Goal: Book appointment/travel/reservation

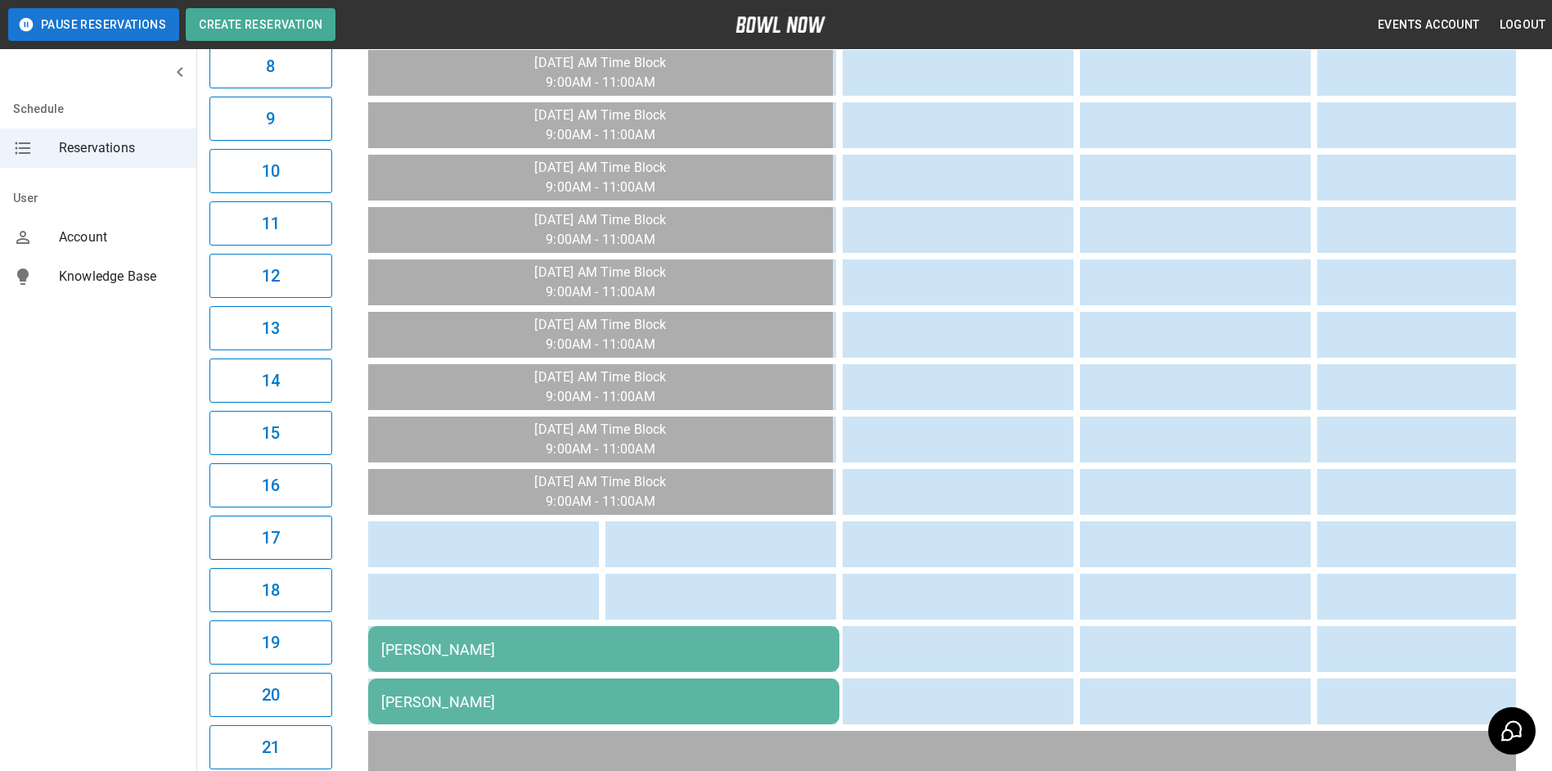
scroll to position [0, 1186]
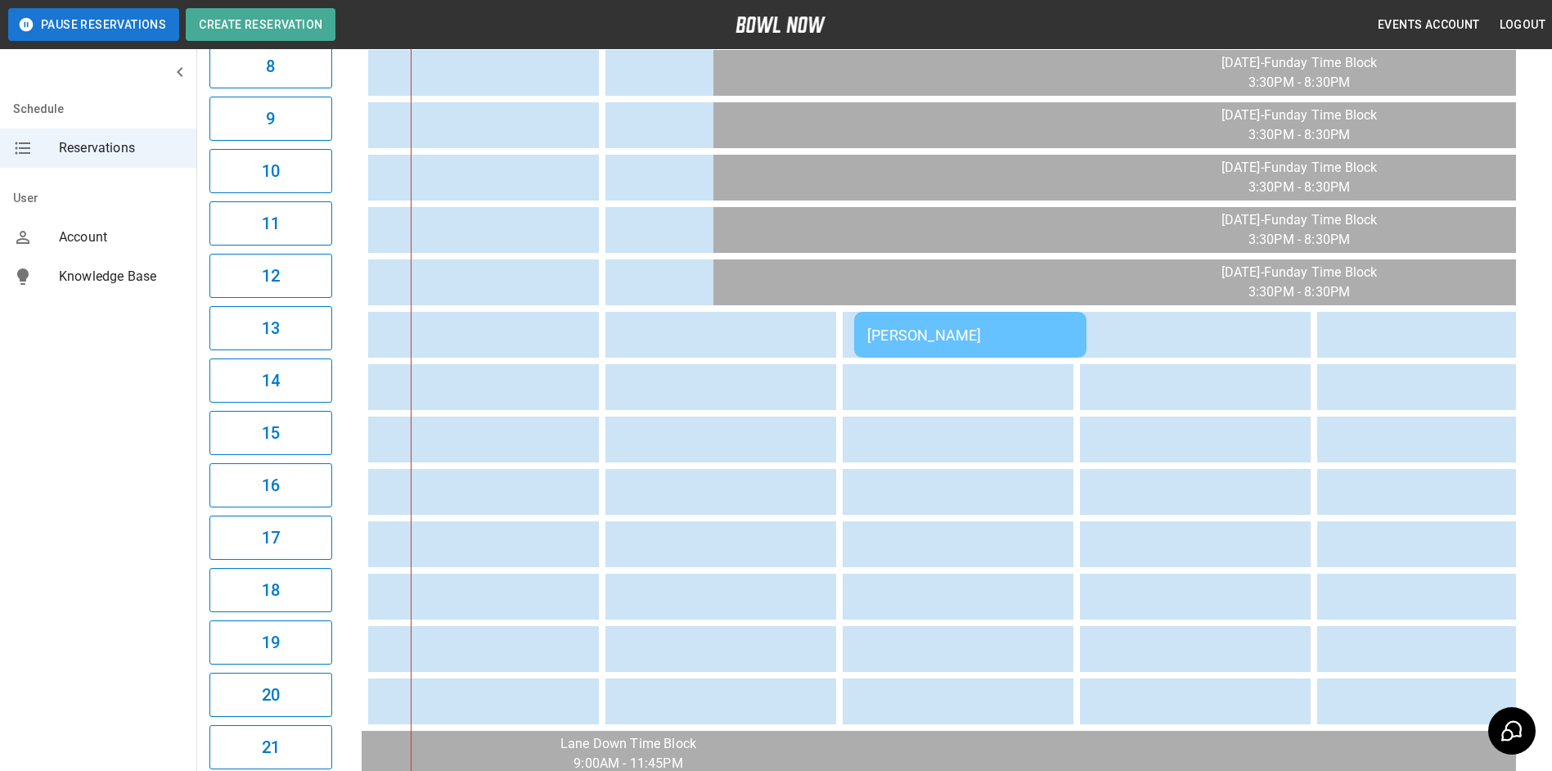
click at [969, 339] on div "[PERSON_NAME]" at bounding box center [970, 334] width 206 height 17
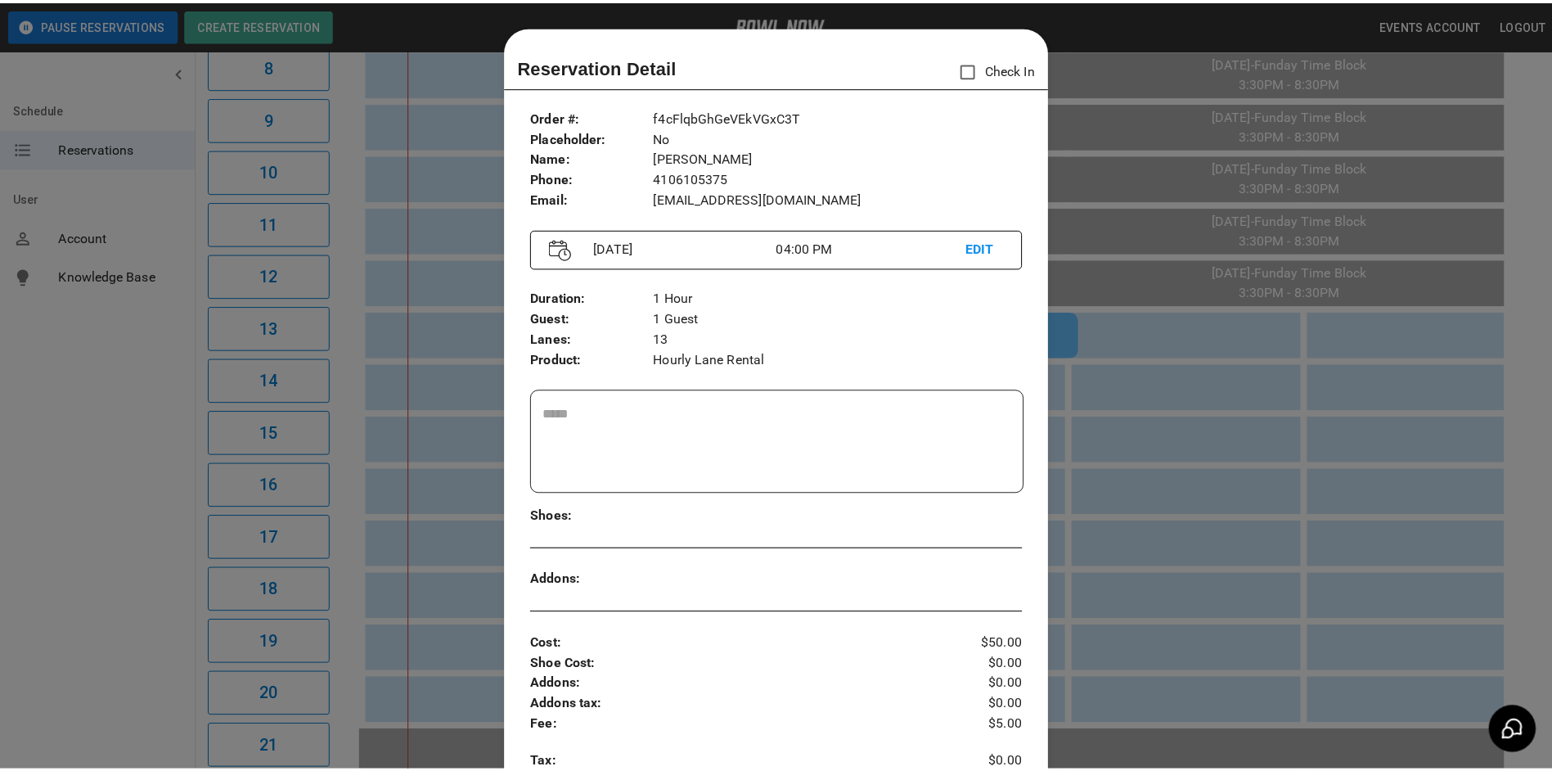
scroll to position [26, 0]
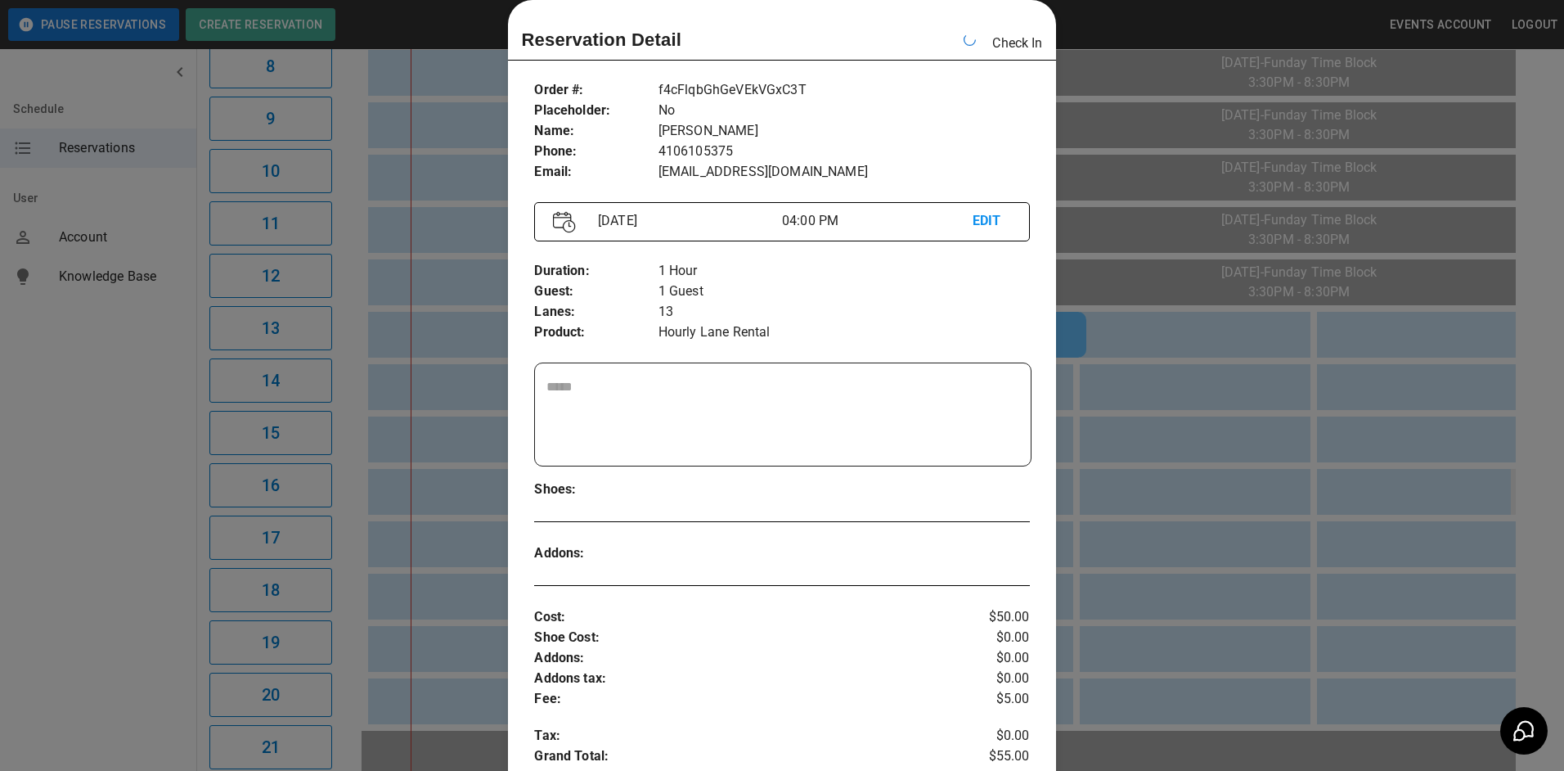
click at [1288, 482] on div at bounding box center [782, 385] width 1564 height 771
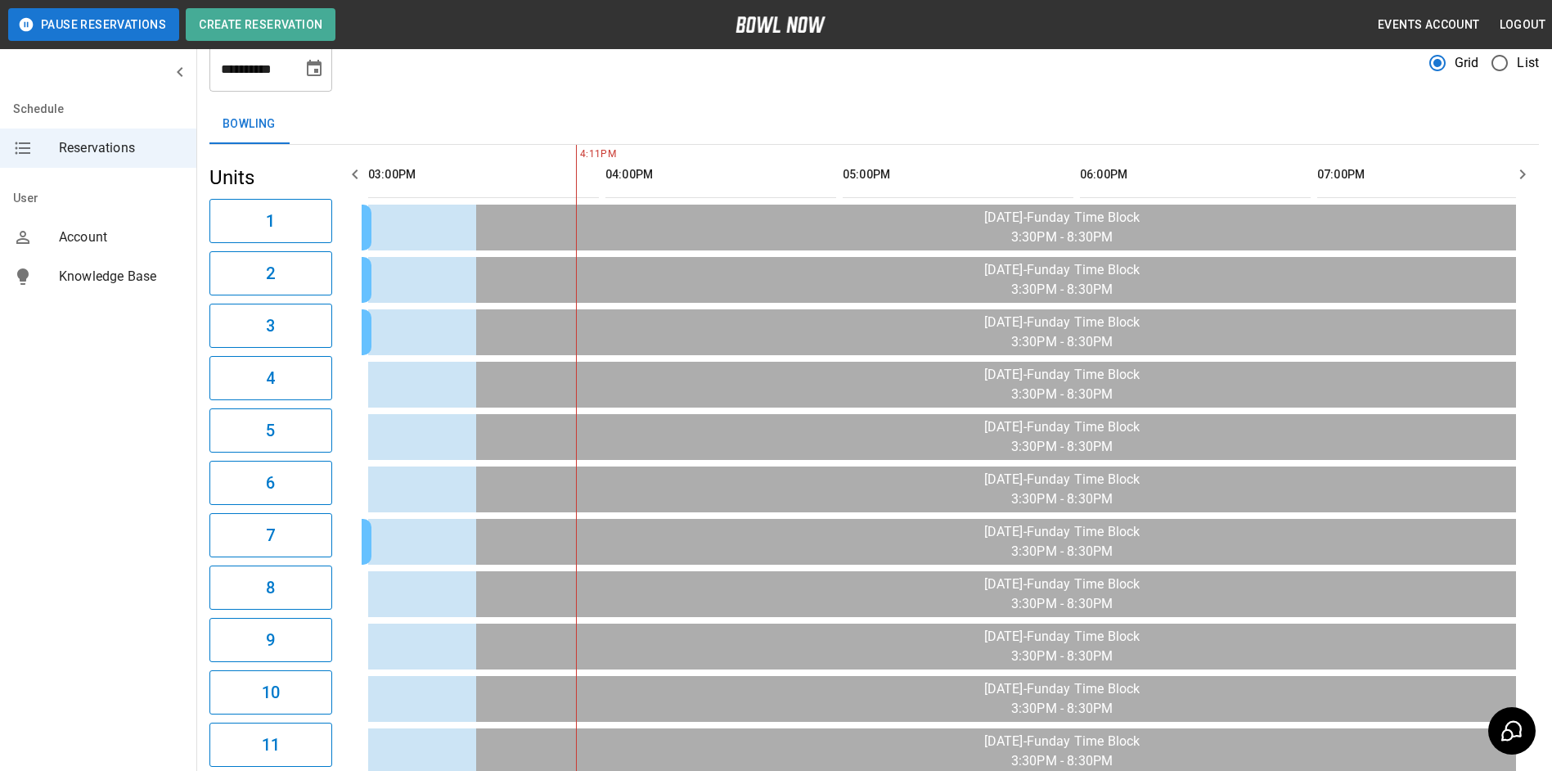
scroll to position [0, 0]
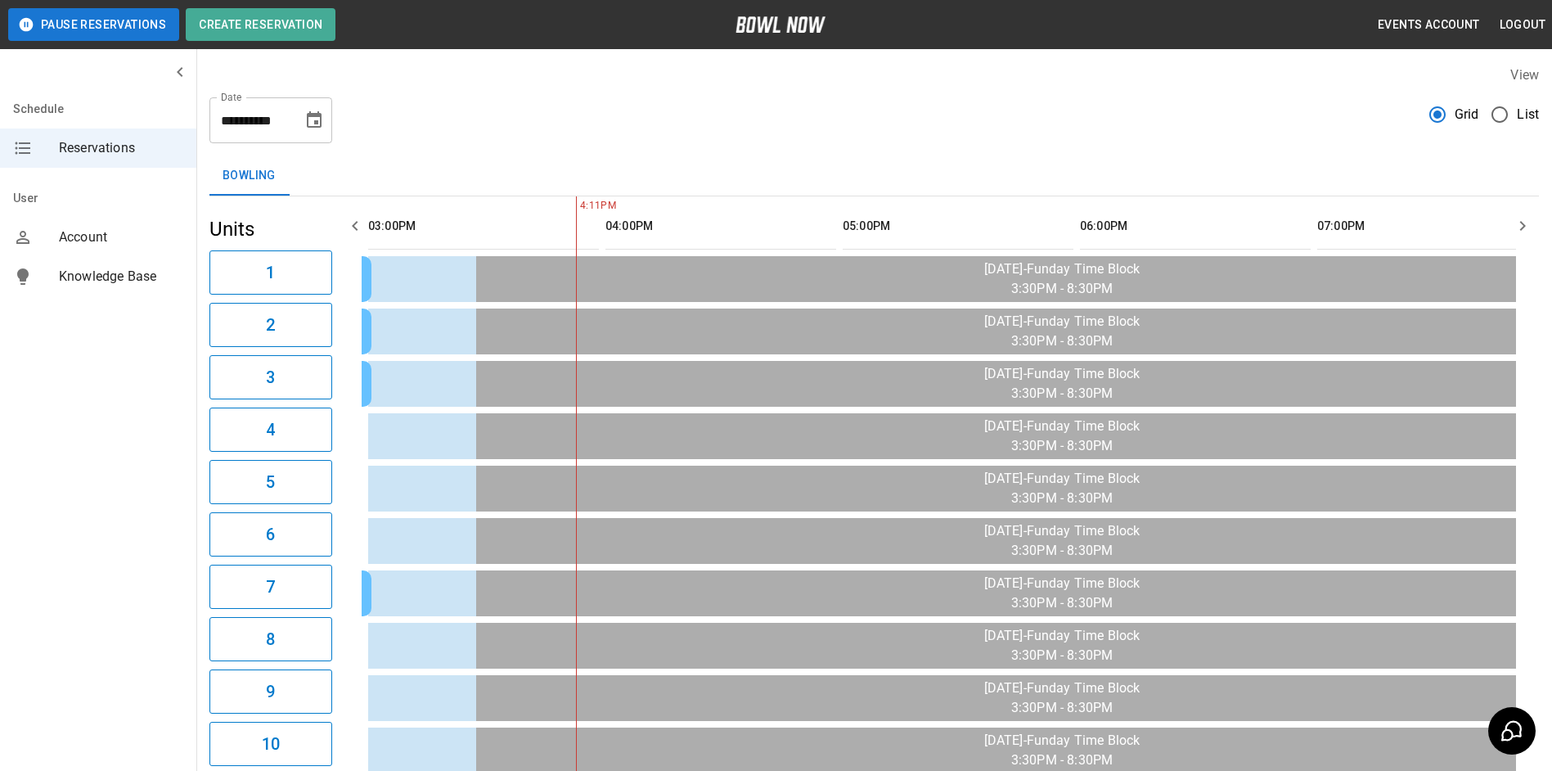
click at [315, 132] on button "Choose date, selected date is Aug 31, 2025" at bounding box center [314, 120] width 33 height 33
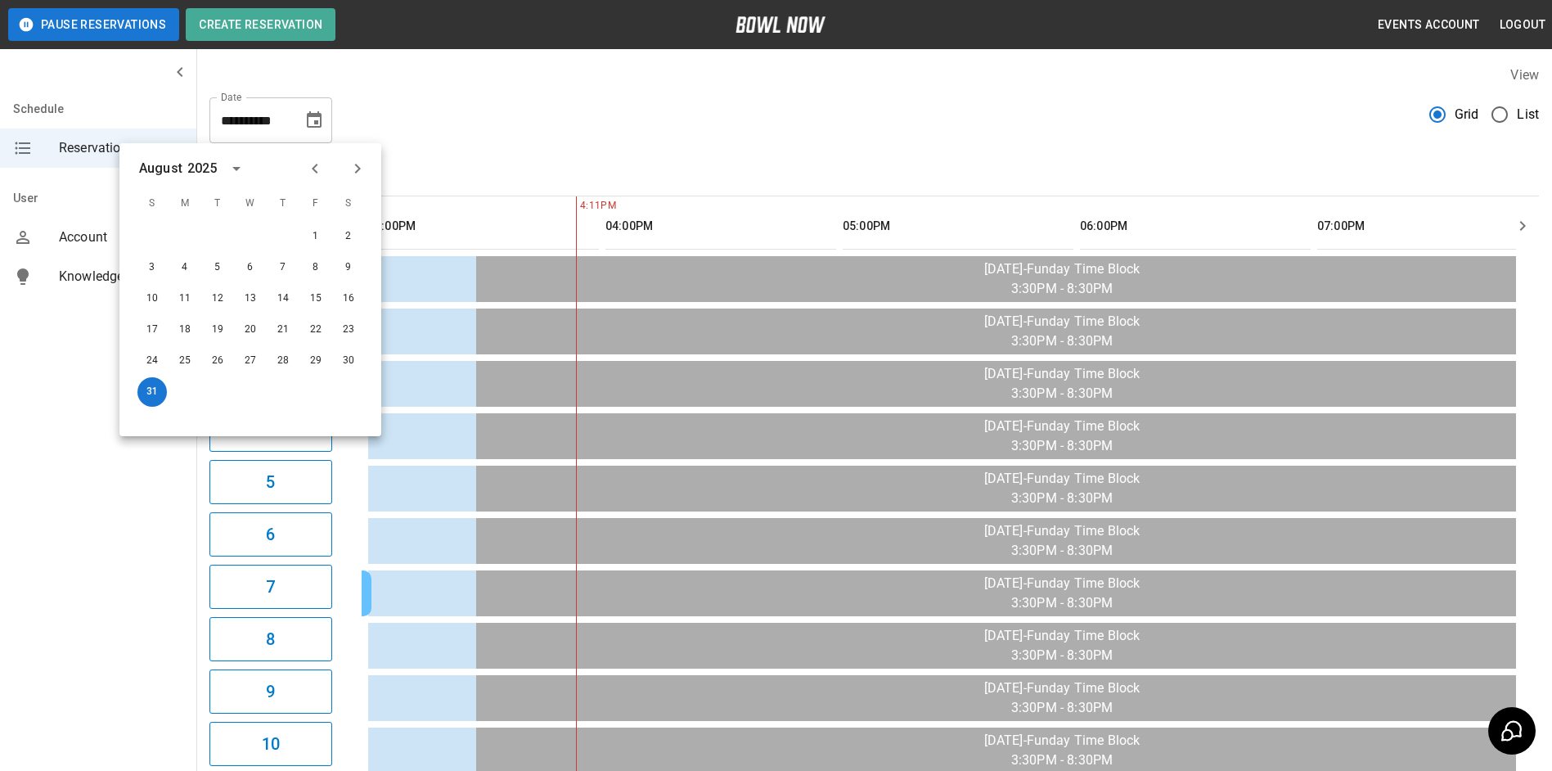
click at [357, 172] on icon "Next month" at bounding box center [358, 169] width 6 height 10
click at [350, 236] on button "6" at bounding box center [348, 236] width 29 height 29
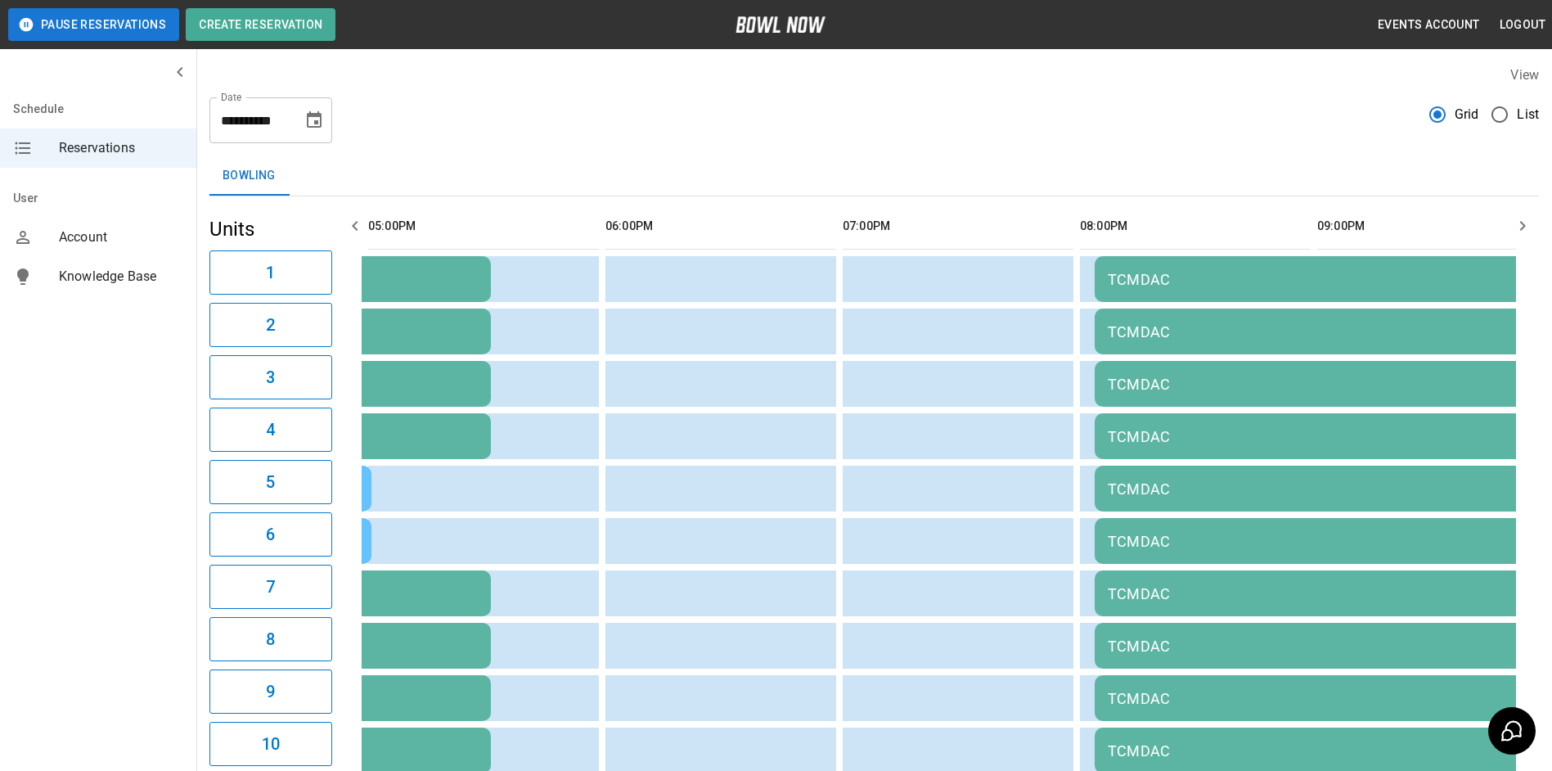
scroll to position [0, 1186]
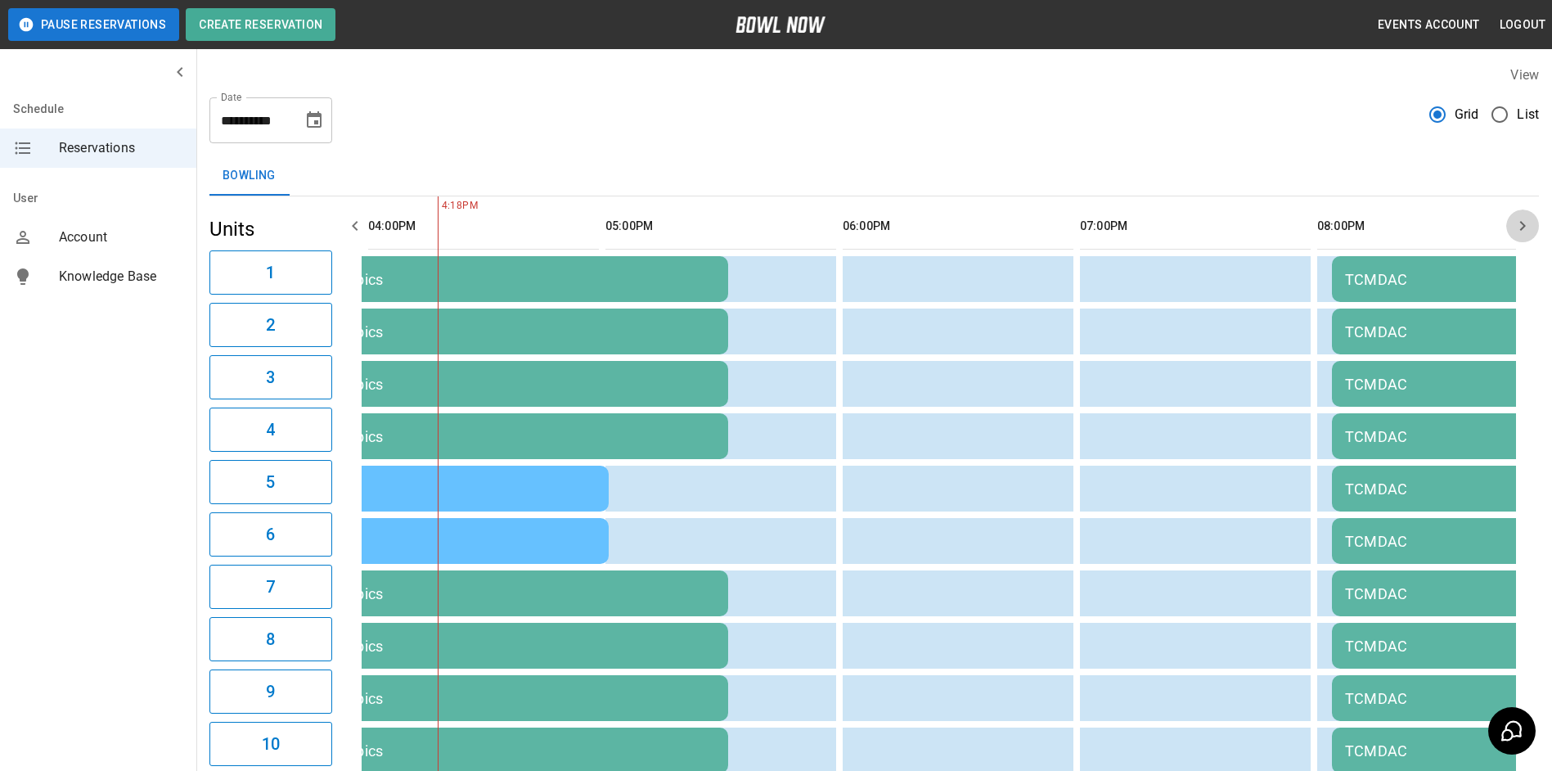
click at [1532, 221] on button "button" at bounding box center [1522, 225] width 33 height 33
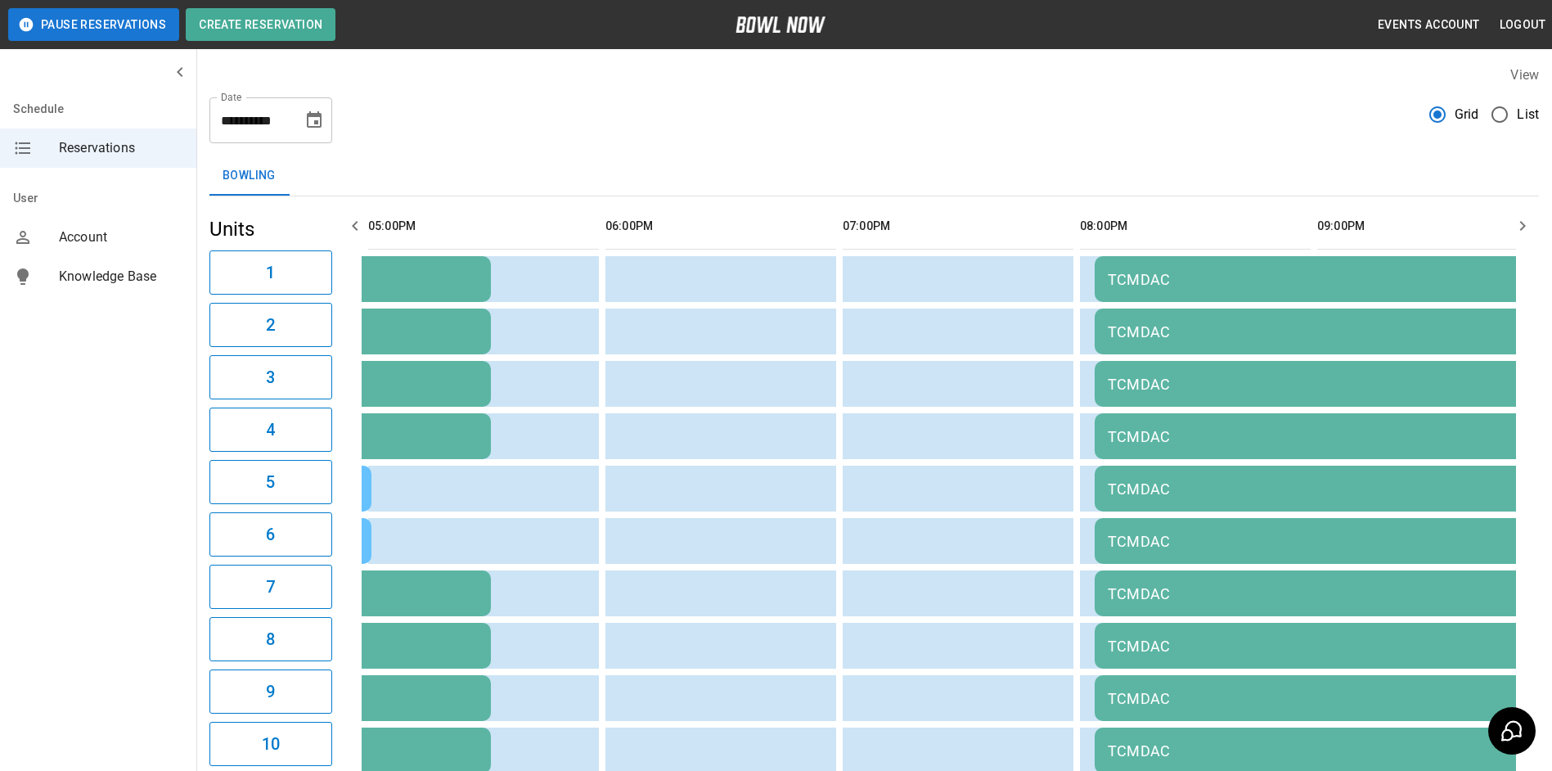
click at [1532, 221] on button "button" at bounding box center [1522, 225] width 33 height 33
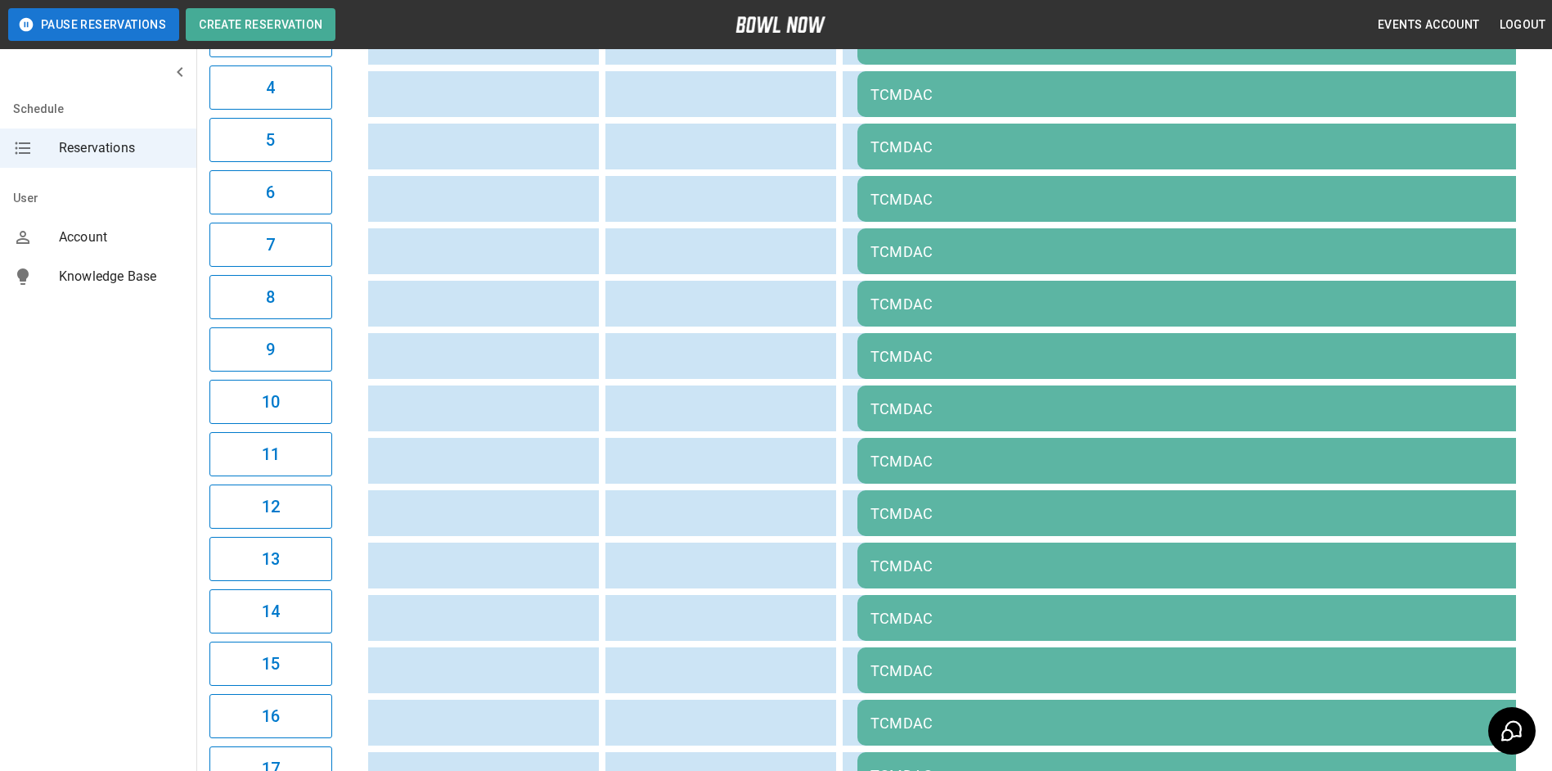
scroll to position [0, 0]
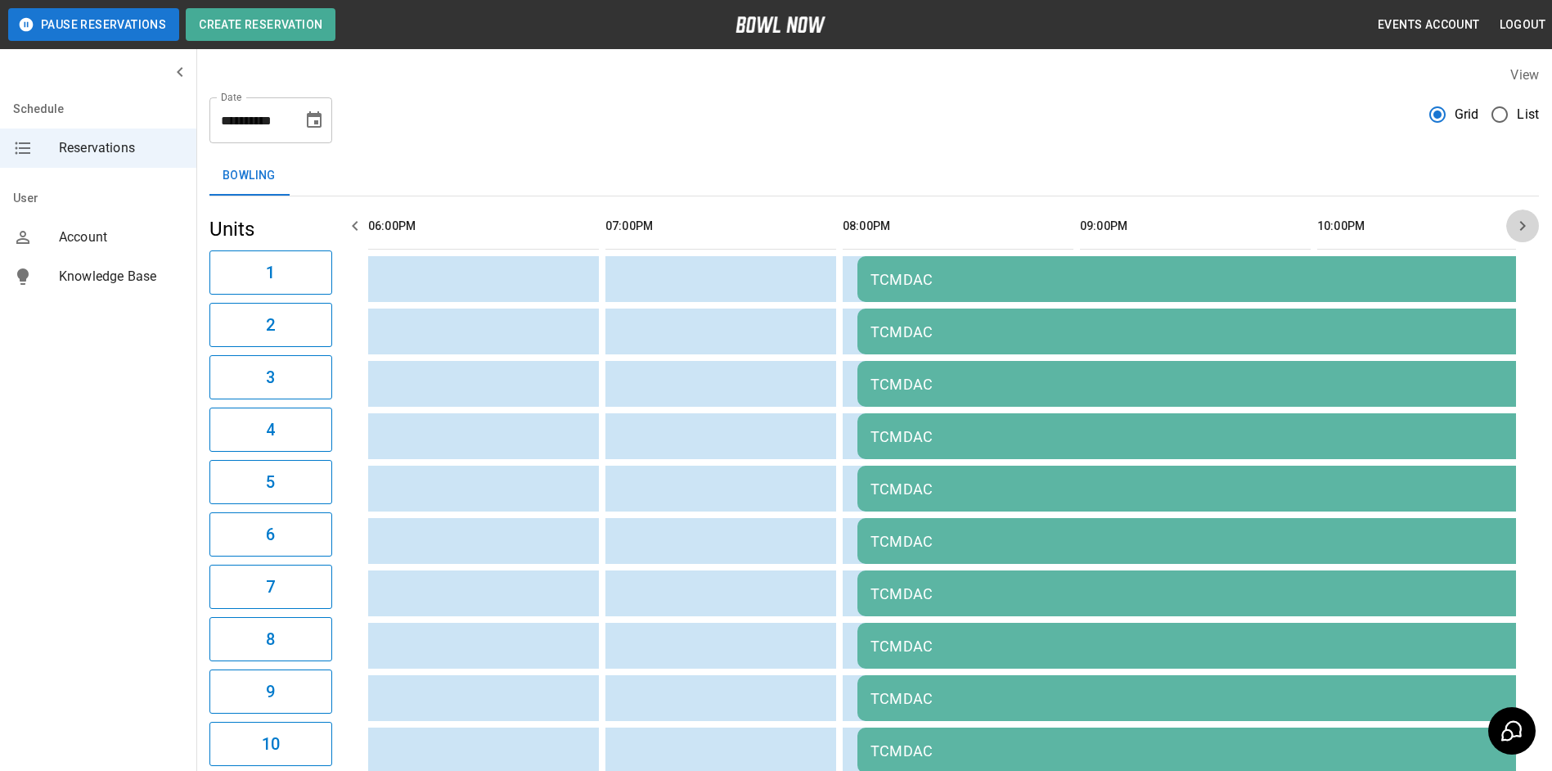
click at [1525, 223] on icon "button" at bounding box center [1523, 226] width 20 height 20
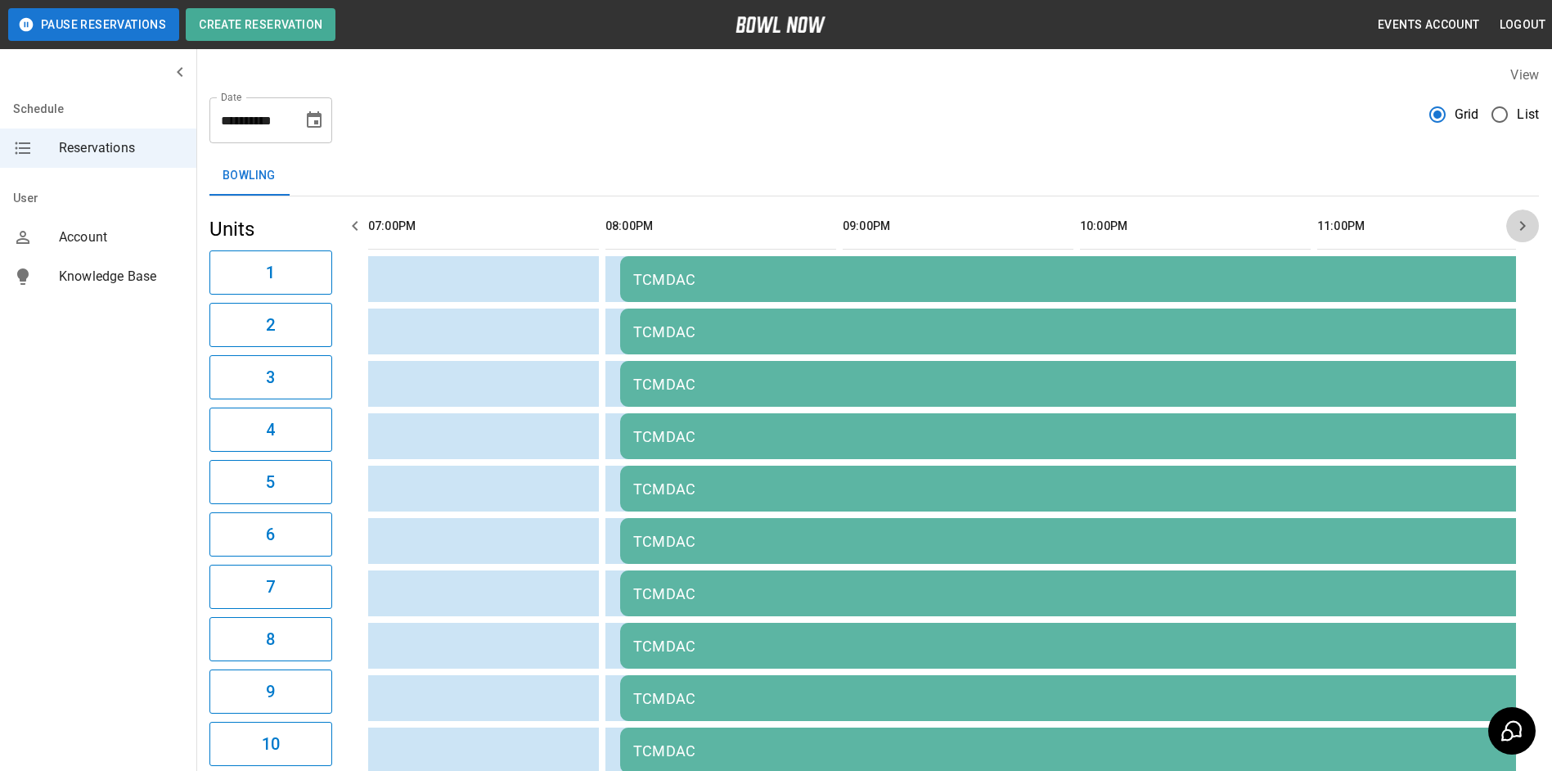
scroll to position [0, 1898]
click at [1525, 223] on icon "button" at bounding box center [1523, 226] width 20 height 20
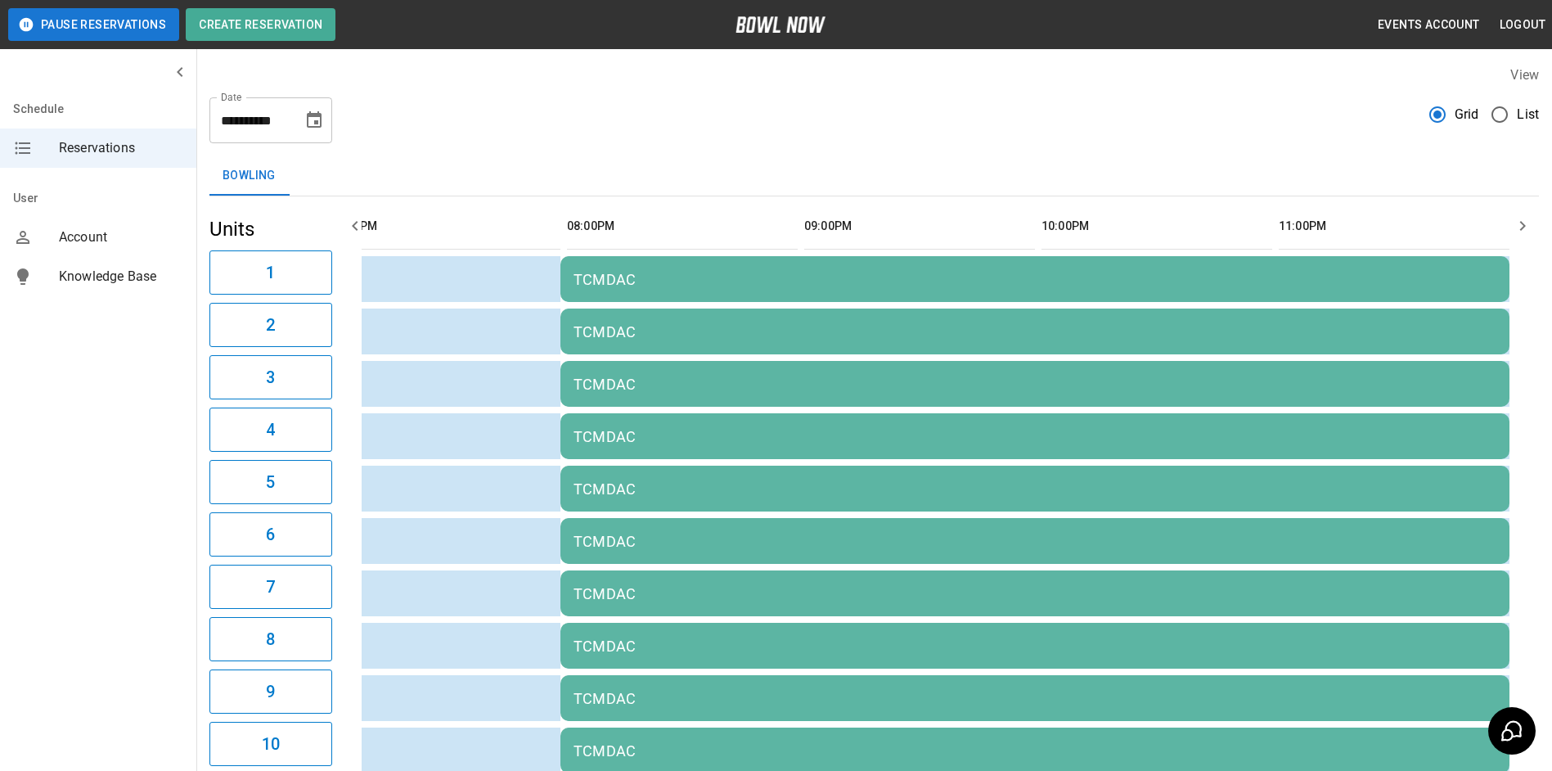
click at [1525, 223] on icon "button" at bounding box center [1523, 226] width 20 height 20
click at [362, 224] on icon "button" at bounding box center [355, 226] width 20 height 20
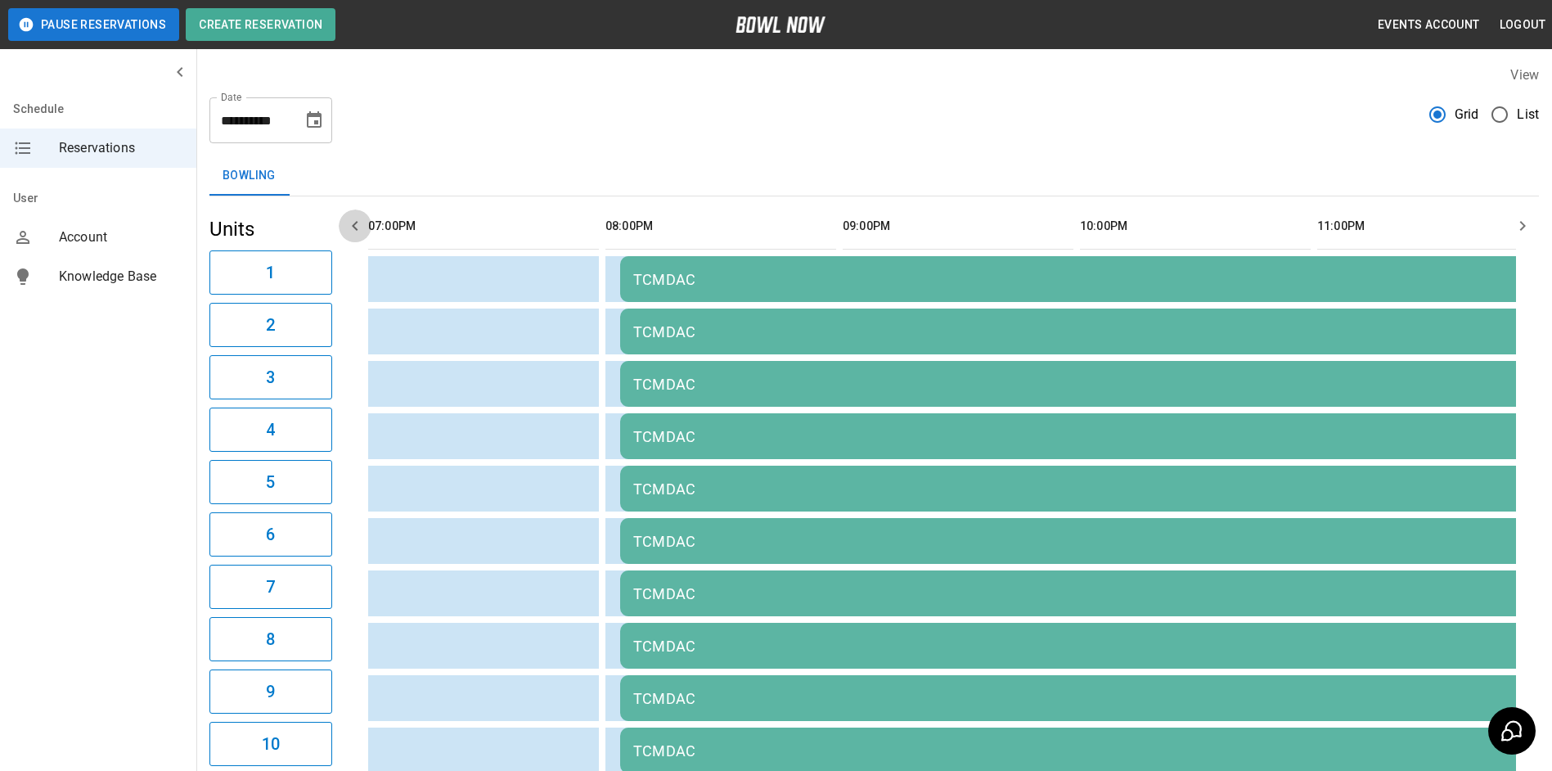
click at [362, 224] on icon "button" at bounding box center [355, 226] width 20 height 20
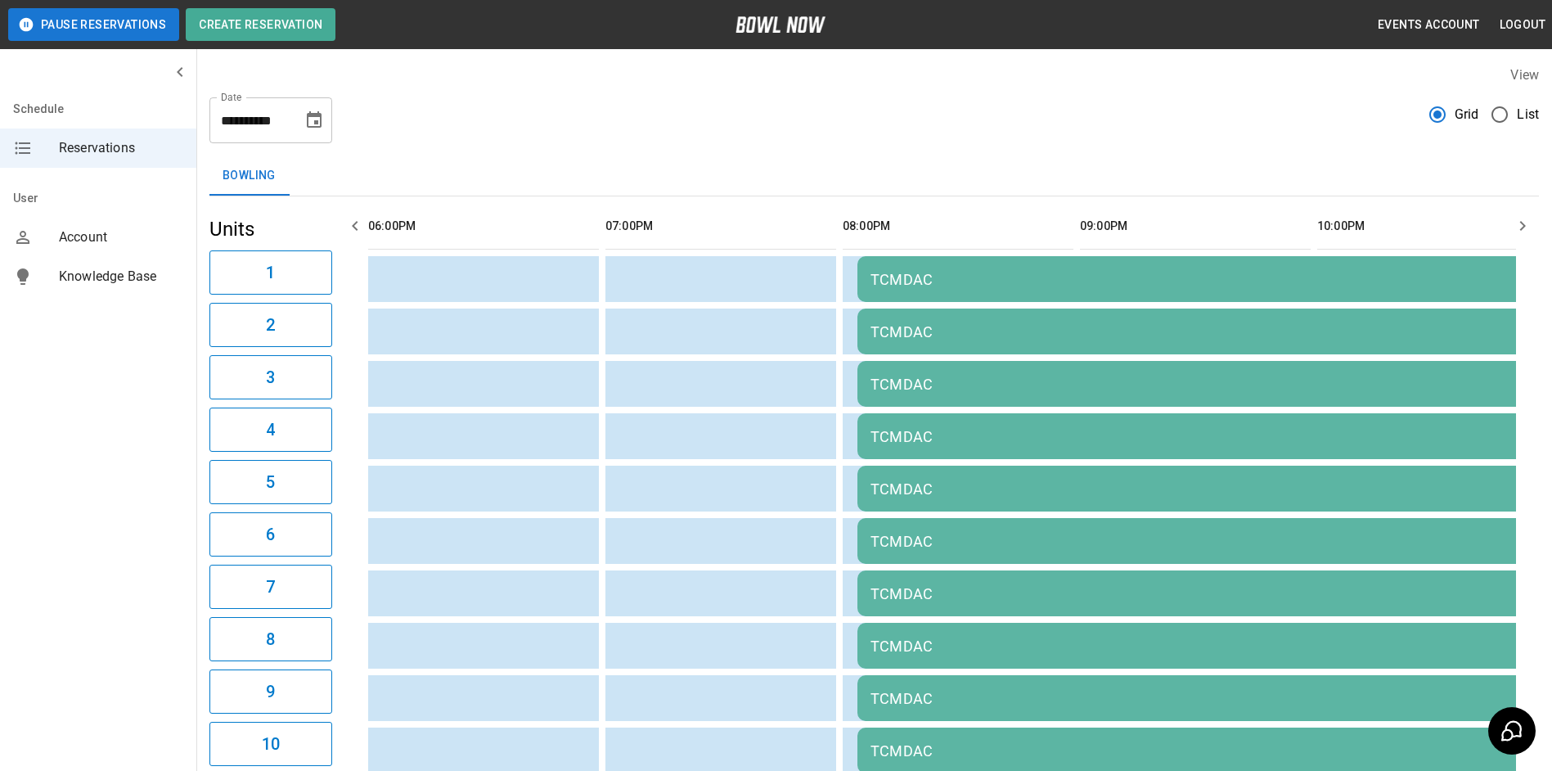
click at [362, 224] on icon "button" at bounding box center [355, 226] width 20 height 20
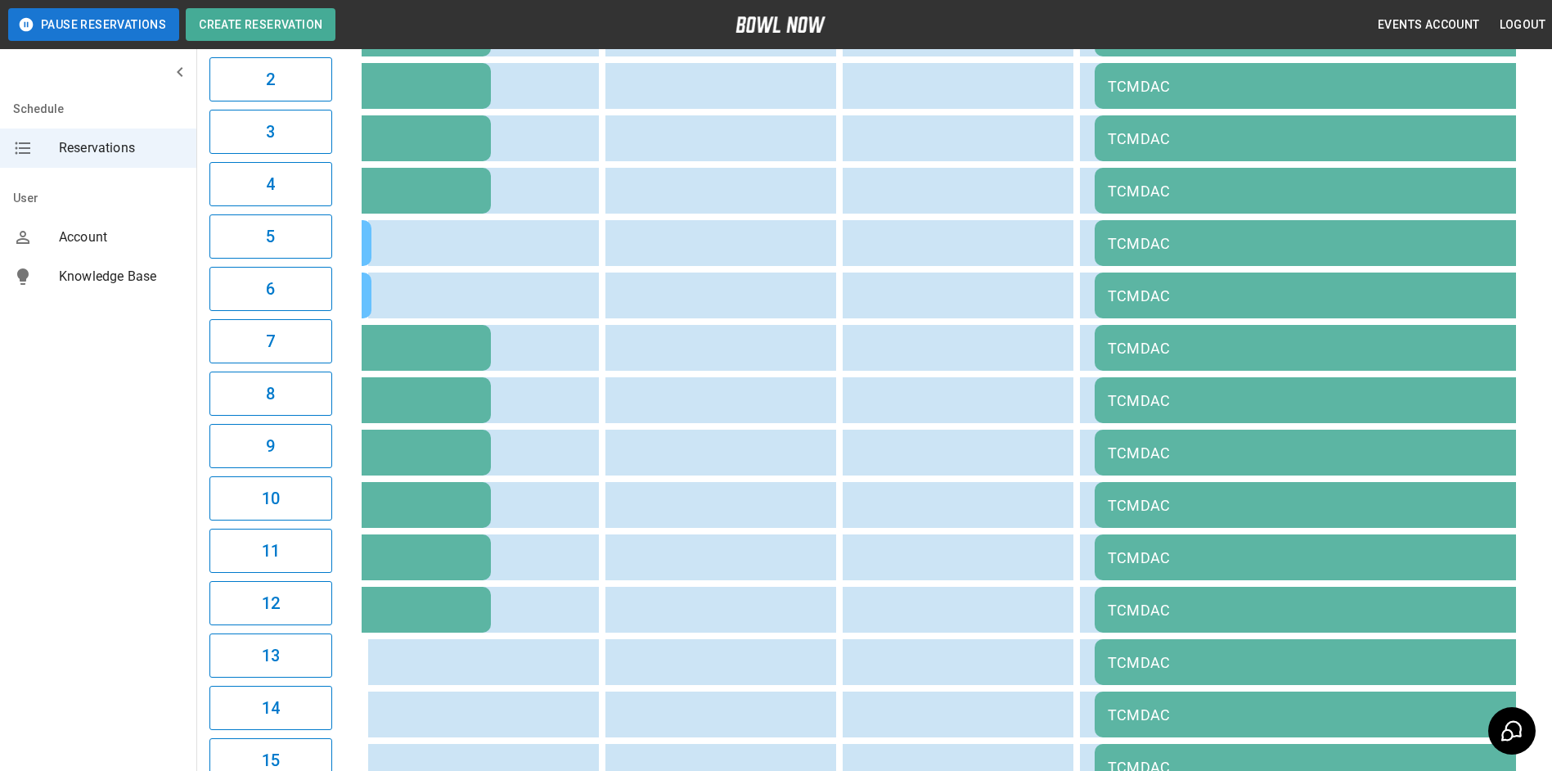
scroll to position [0, 0]
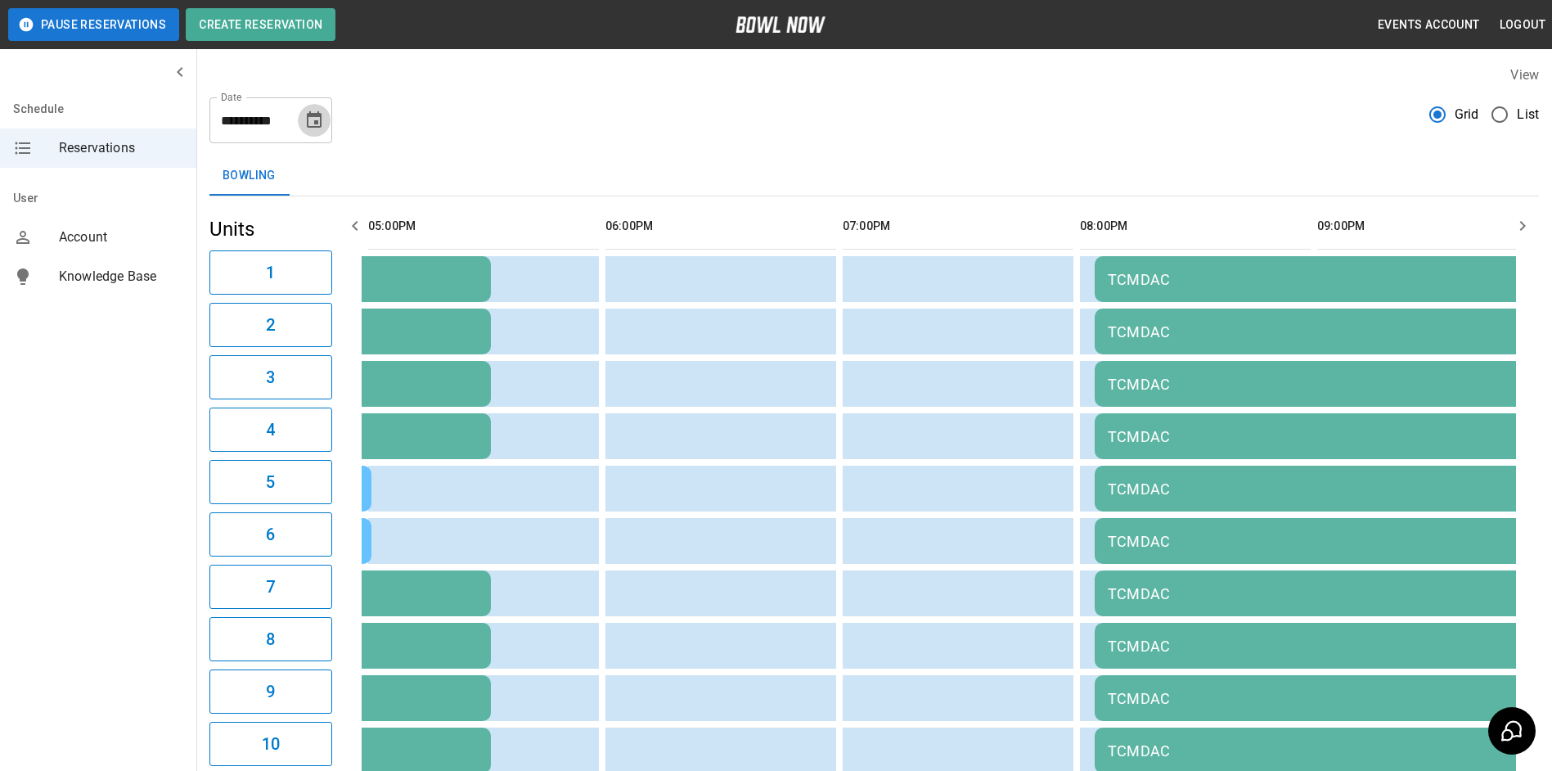
click at [304, 106] on button "Choose date, selected date is Sep 6, 2025" at bounding box center [314, 120] width 33 height 33
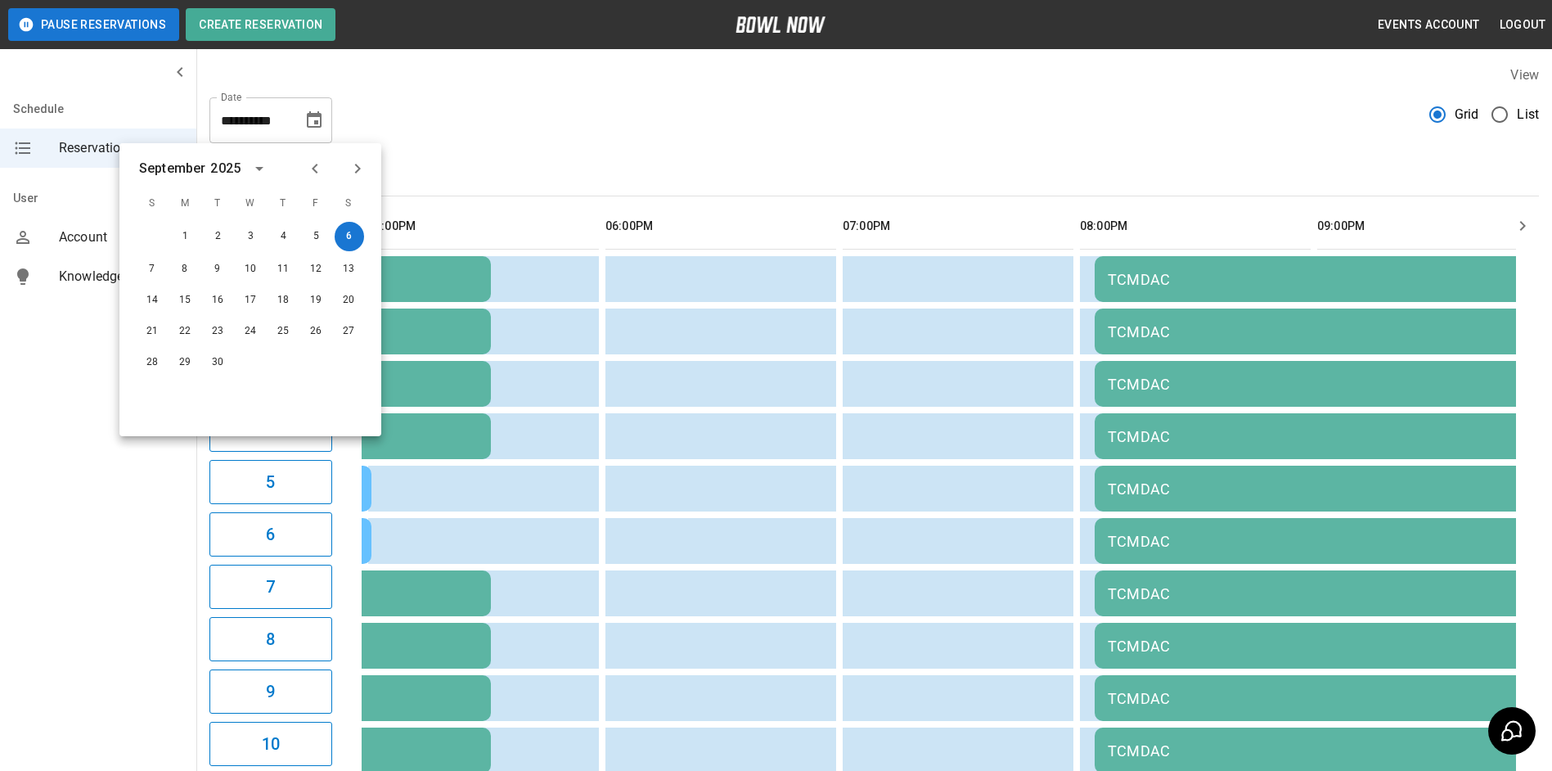
click at [311, 178] on button "Previous month" at bounding box center [315, 169] width 28 height 28
click at [160, 384] on button "31" at bounding box center [151, 391] width 29 height 29
type input "**********"
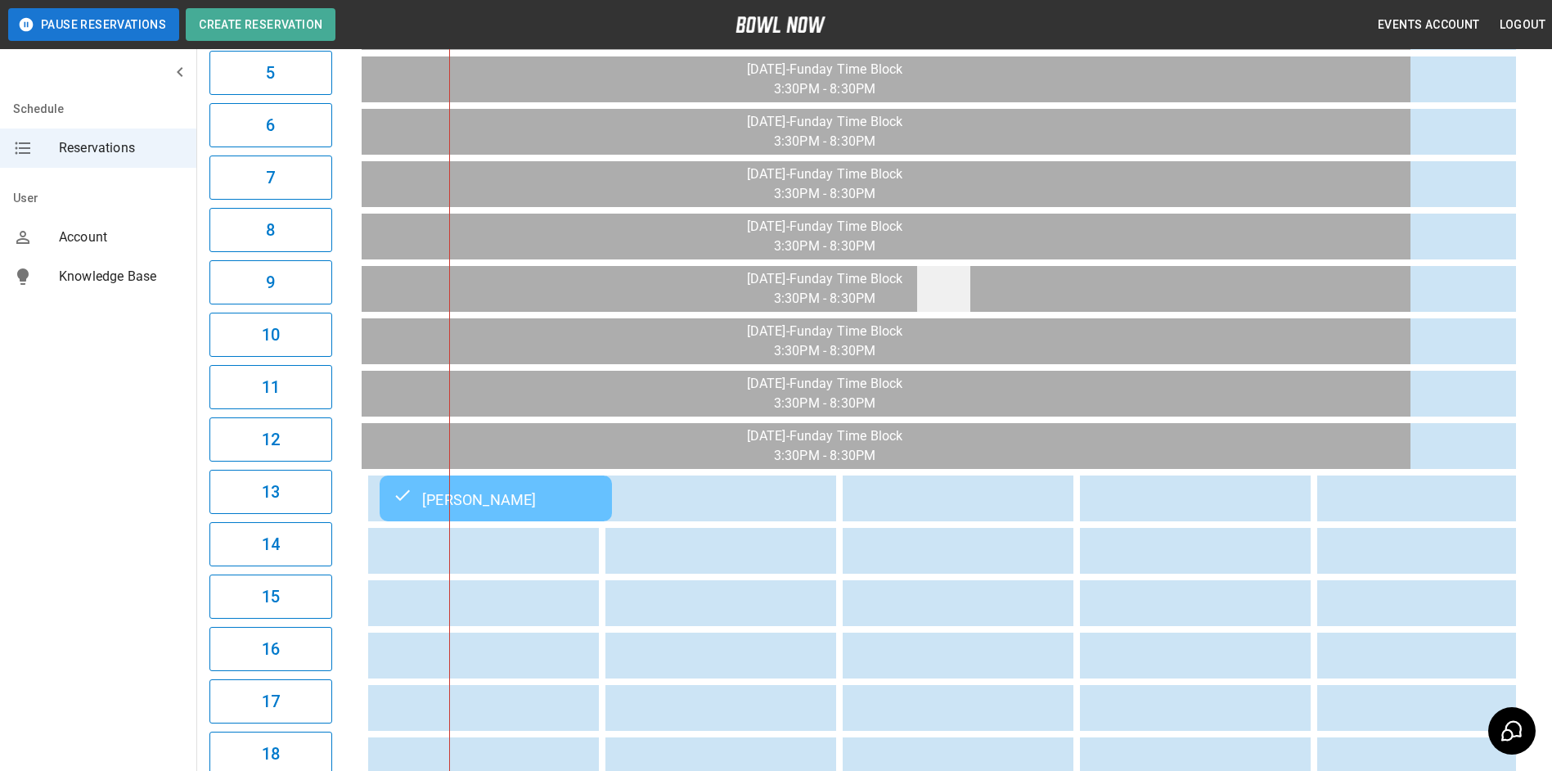
scroll to position [751, 0]
